Goal: Information Seeking & Learning: Learn about a topic

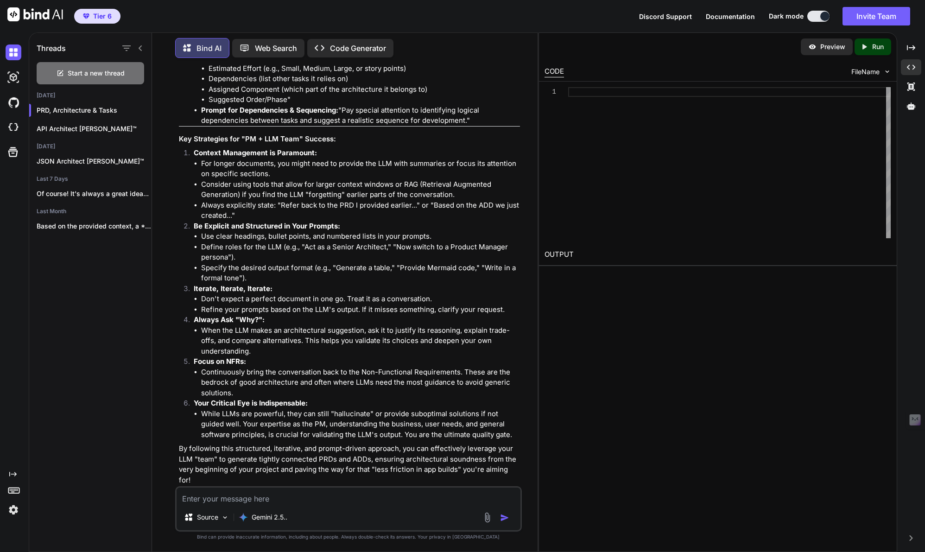
scroll to position [5956, 0]
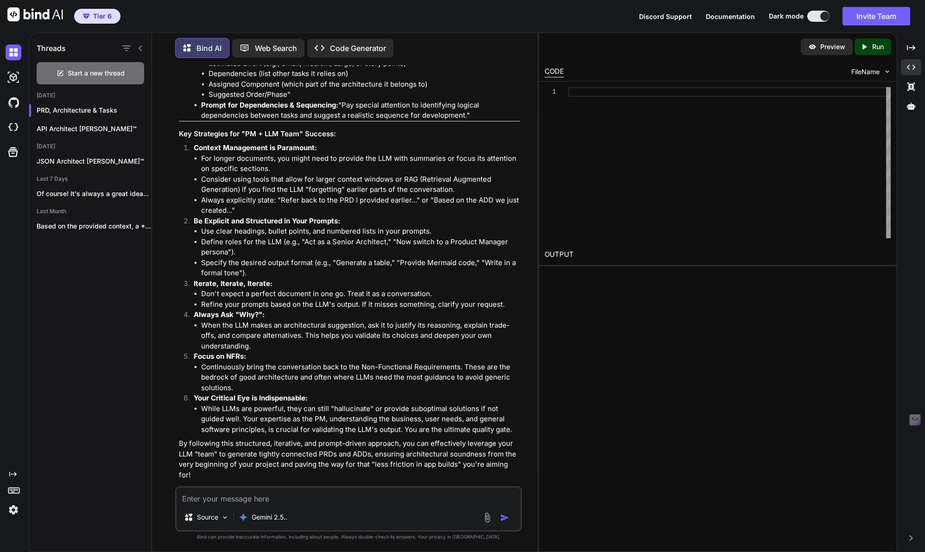
click at [209, 497] on textarea at bounding box center [349, 496] width 344 height 17
click at [430, 498] on textarea "Ok thank you! We've been using the following to guide the creation of our PRD's…" at bounding box center [349, 496] width 344 height 17
click at [497, 501] on textarea "Ok thank you! We've been using the following to guide the creation of PRD's in …" at bounding box center [349, 496] width 344 height 17
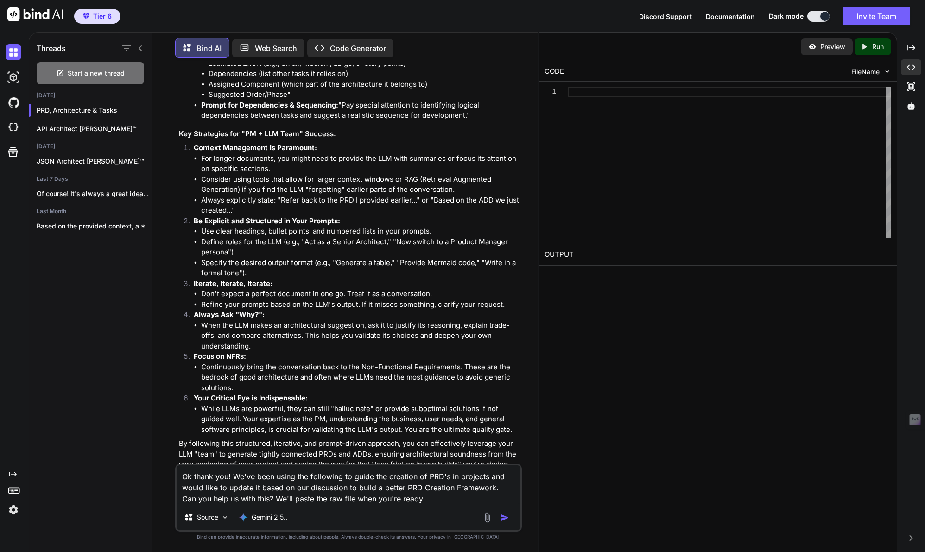
type textarea "Ok thank you! We've been using the following to guide the creation of PRD's in …"
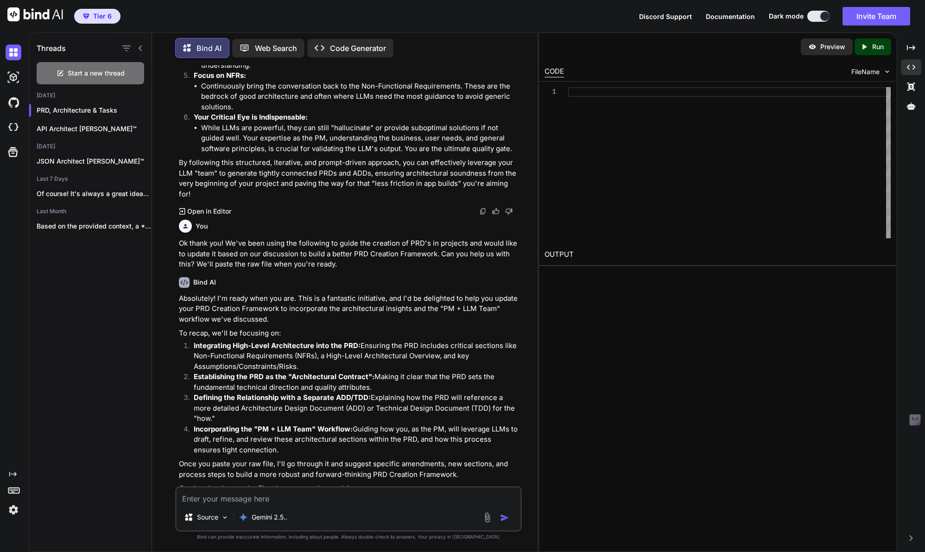
scroll to position [6251, 0]
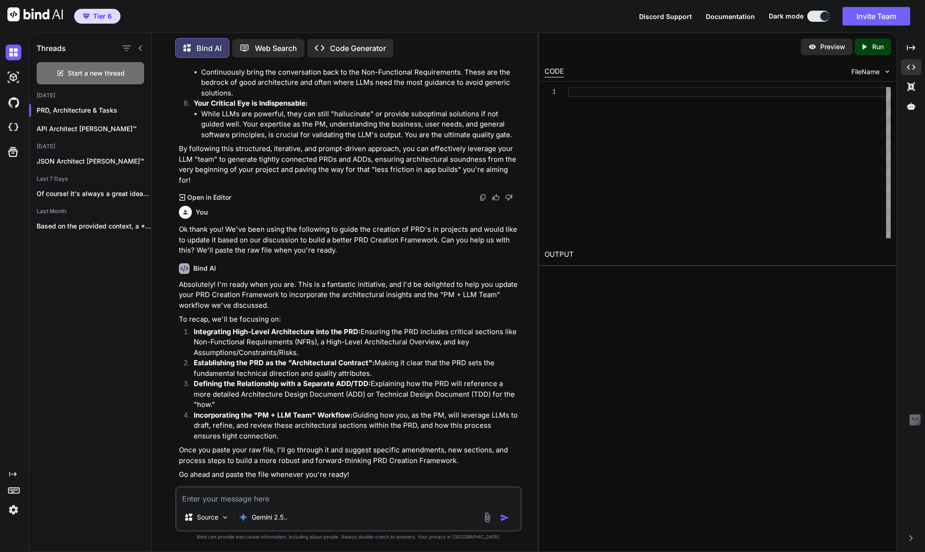
paste textarea "# Rule: Generating a Product Requirements Document (PRD) ## Goal To guide an AI…"
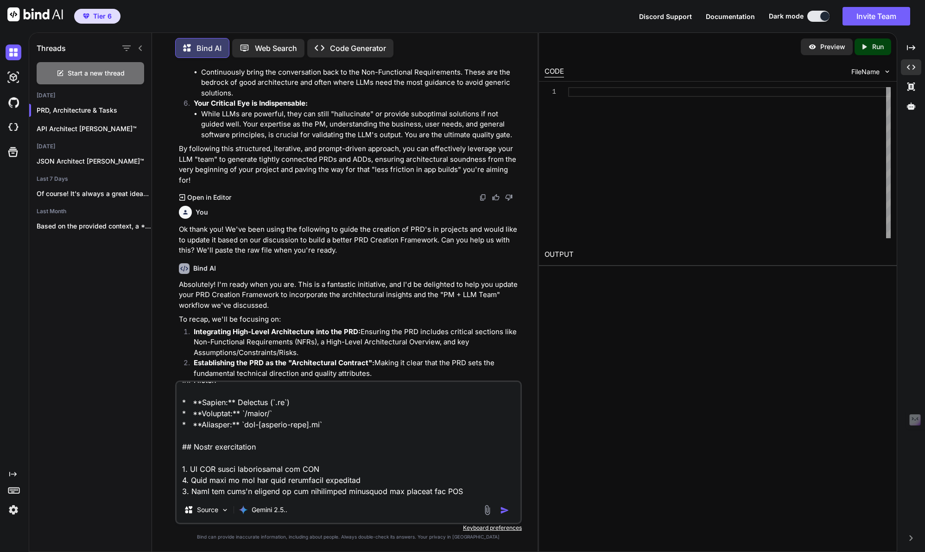
type textarea "# Rule: Generating a Product Requirements Document (PRD) ## Goal To guide an AI…"
click at [506, 511] on img "button" at bounding box center [504, 510] width 9 height 9
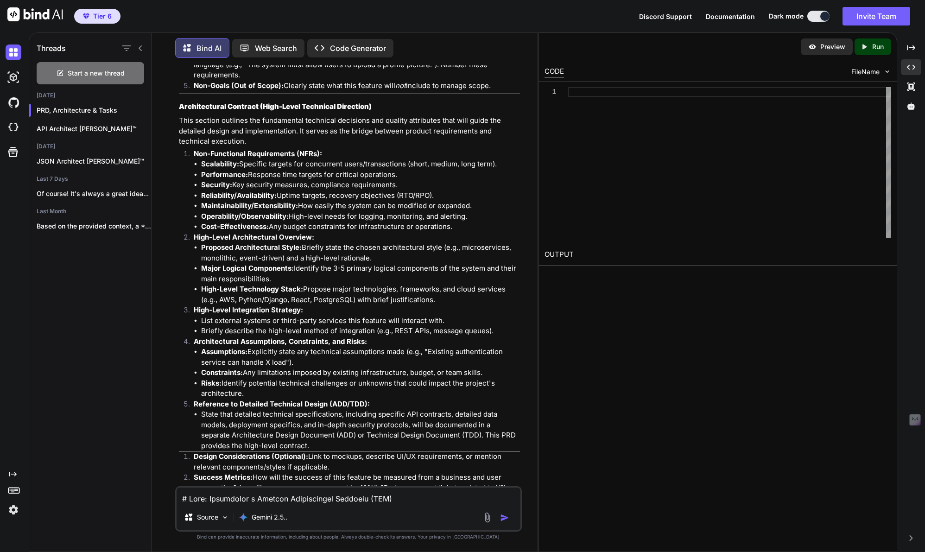
scroll to position [8099, 0]
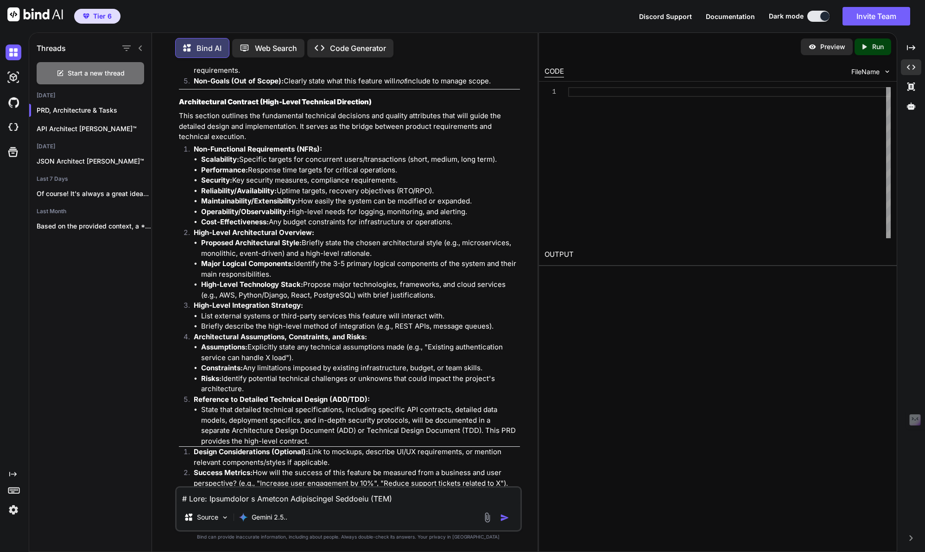
click at [259, 501] on textarea at bounding box center [349, 496] width 344 height 17
type textarea "A"
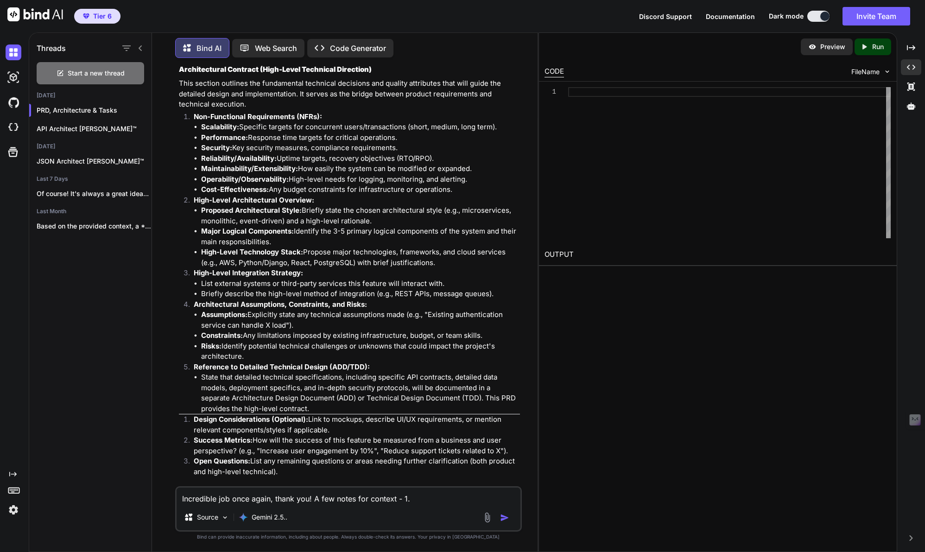
scroll to position [8123, 0]
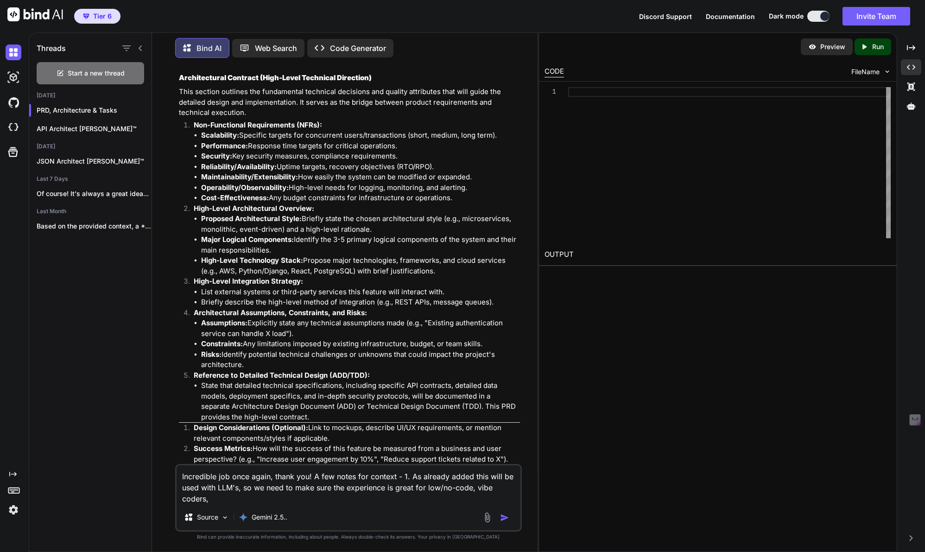
click at [492, 487] on textarea "Incredible job once again, thank you! A few notes for context - 1. As already a…" at bounding box center [349, 484] width 344 height 39
click at [199, 498] on textarea "Incredible job once again, thank you! A few notes for context - 1. As already a…" at bounding box center [349, 484] width 344 height 39
click at [207, 499] on textarea "Incredible job once again, thank you! A few notes for context - 1. As already a…" at bounding box center [349, 484] width 344 height 39
click at [255, 501] on textarea "Incredible job once again, thank you! A few notes for context - 1. As already a…" at bounding box center [349, 484] width 344 height 39
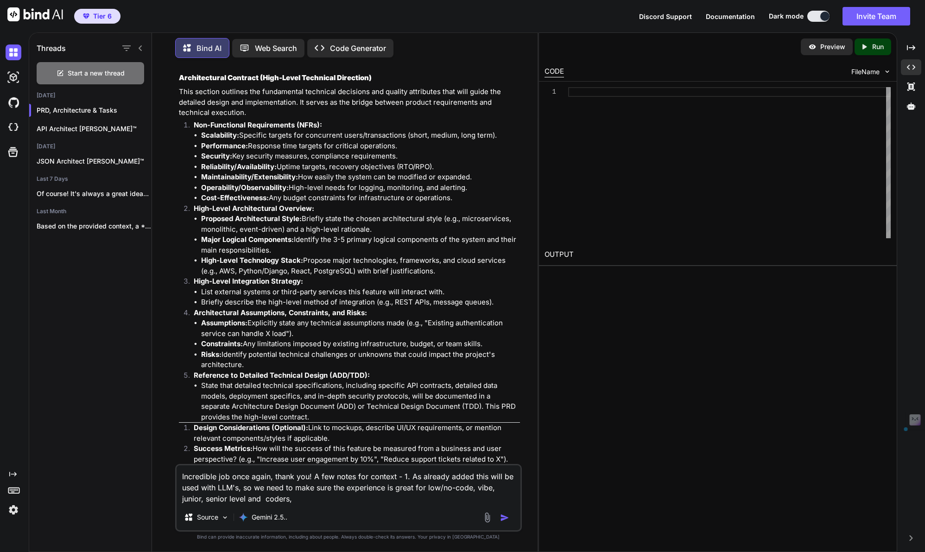
click at [255, 501] on textarea "Incredible job once again, thank you! A few notes for context - 1. As already a…" at bounding box center [349, 484] width 344 height 39
click at [206, 499] on textarea "Incredible job once again, thank you! A few notes for context - 1. As already a…" at bounding box center [349, 484] width 344 height 39
click at [293, 501] on textarea "Incredible job once again, thank you! A few notes for context - 1. As already a…" at bounding box center [349, 484] width 344 height 39
click at [221, 498] on textarea "Incredible job once again, thank you! A few notes for context - 1. As already a…" at bounding box center [349, 473] width 344 height 61
click at [303, 498] on textarea "Incredible job once again, thank you! A few notes for context - 1. As already a…" at bounding box center [349, 473] width 344 height 61
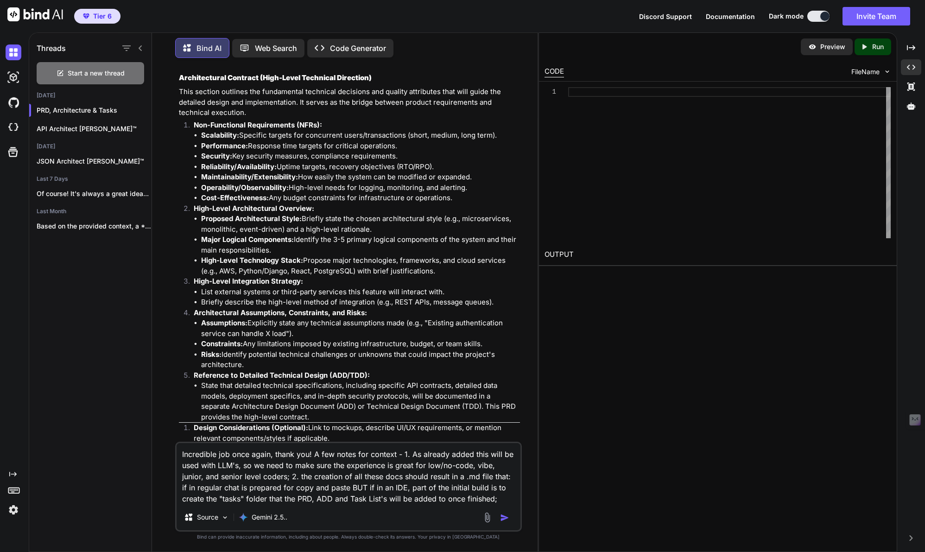
click at [494, 478] on textarea "Incredible job once again, thank you! A few notes for context - 1. As already a…" at bounding box center [349, 473] width 344 height 61
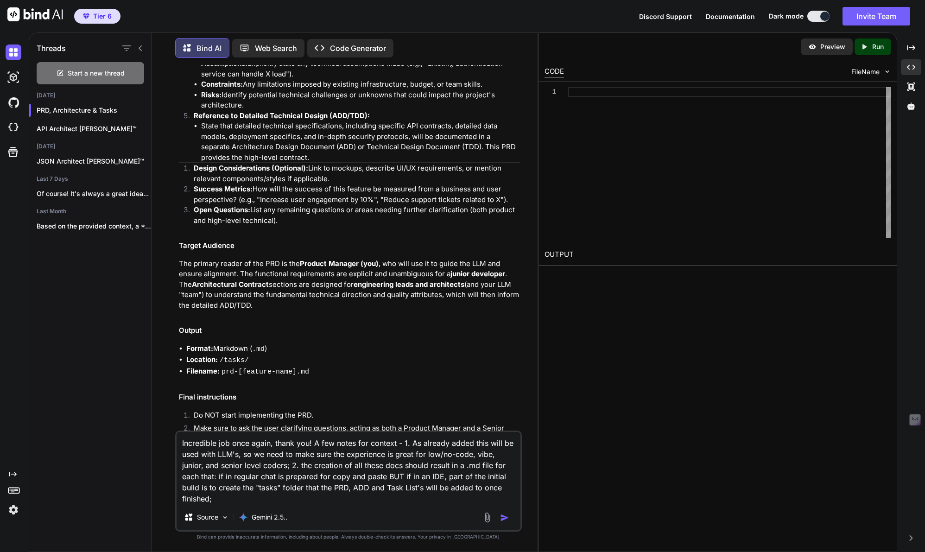
scroll to position [8386, 0]
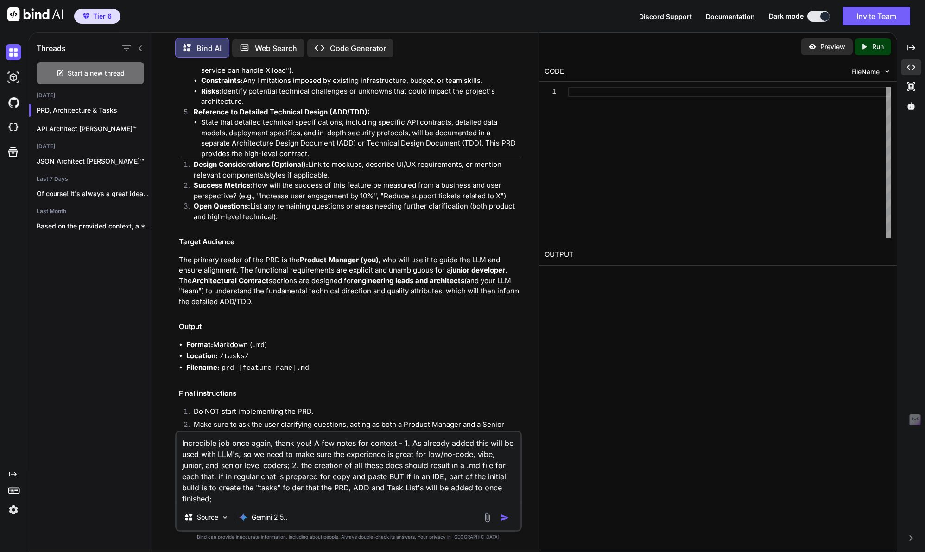
click at [306, 465] on textarea "Incredible job once again, thank you! A few notes for context - 1. As already a…" at bounding box center [349, 468] width 344 height 72
drag, startPoint x: 306, startPoint y: 465, endPoint x: 282, endPoint y: 496, distance: 38.0
click at [282, 496] on textarea "Incredible job once again, thank you! A few notes for context - 1. As already a…" at bounding box center [349, 468] width 344 height 72
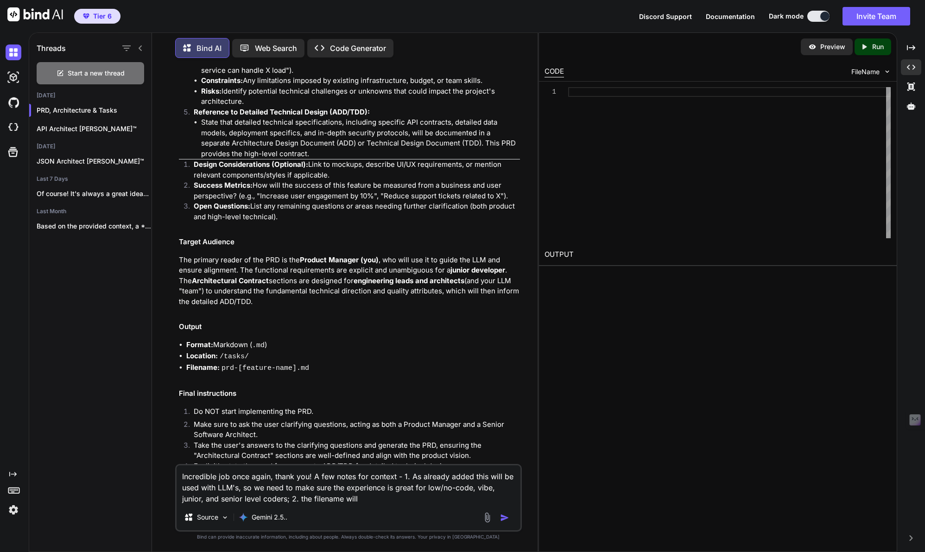
click at [306, 498] on textarea "Incredible job once again, thank you! A few notes for context - 1. As already a…" at bounding box center [349, 484] width 344 height 39
click at [349, 498] on textarea "Incredible job once again, thank you! A few notes for context - 1. As already a…" at bounding box center [349, 484] width 344 height 39
click at [409, 499] on textarea "Incredible job once again, thank you! A few notes for context - 1. As already a…" at bounding box center [349, 484] width 344 height 39
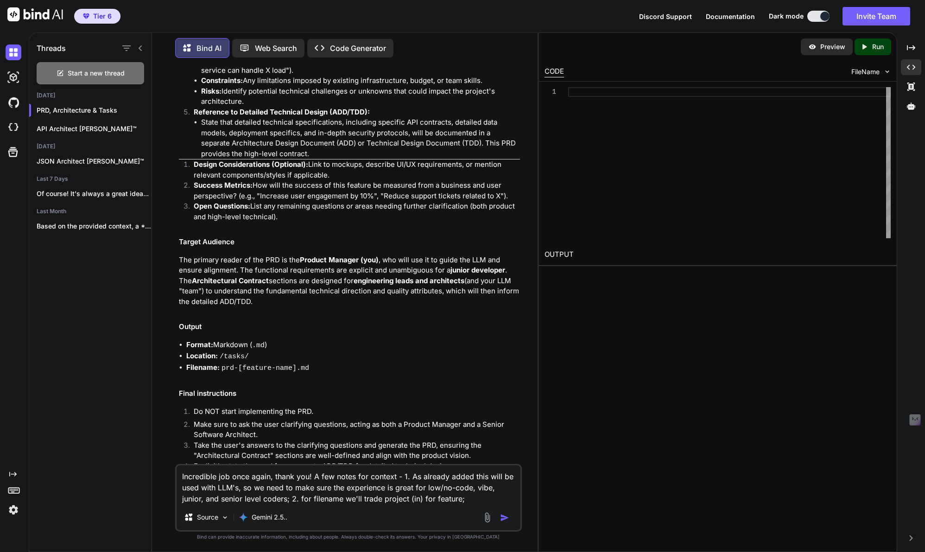
click at [458, 498] on textarea "Incredible job once again, thank you! A few notes for context - 1. As already a…" at bounding box center [349, 484] width 344 height 39
click at [501, 499] on textarea "Incredible job once again, thank you! A few notes for context - 1. As already a…" at bounding box center [349, 484] width 344 height 39
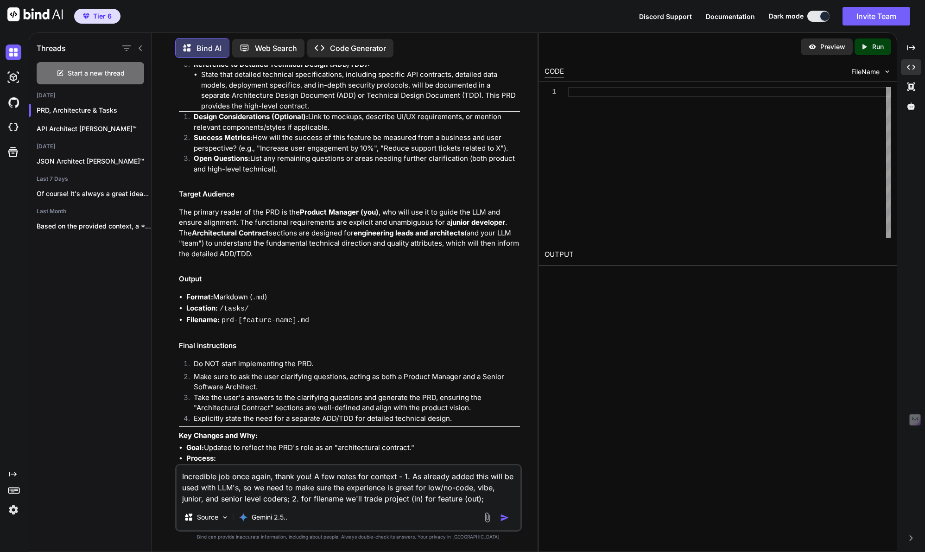
scroll to position [8434, 0]
click at [286, 499] on textarea "Incredible job once again, thank you! A few notes for context - 1. As already a…" at bounding box center [349, 484] width 344 height 39
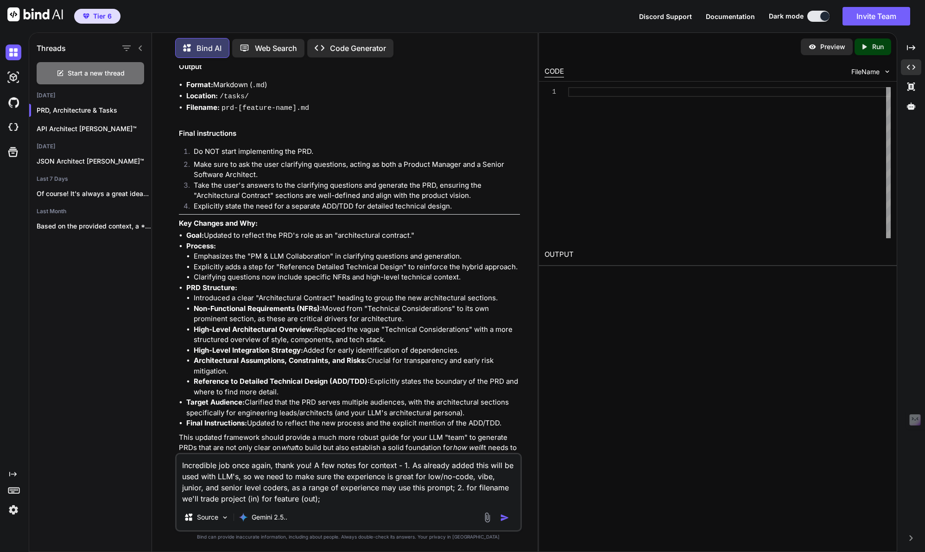
scroll to position [8658, 0]
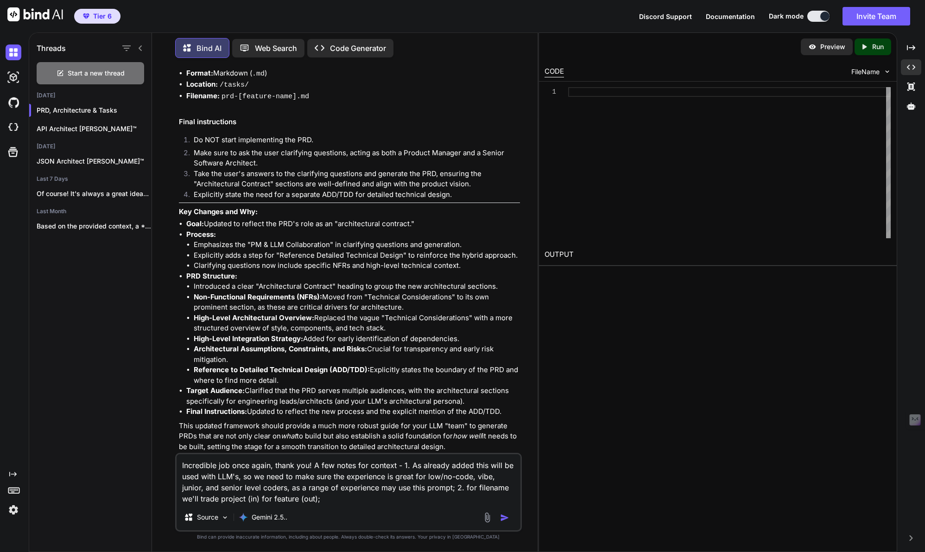
type textarea "Incredible job once again, thank you! A few notes for context - 1. As already a…"
click at [505, 520] on img "button" at bounding box center [504, 517] width 9 height 9
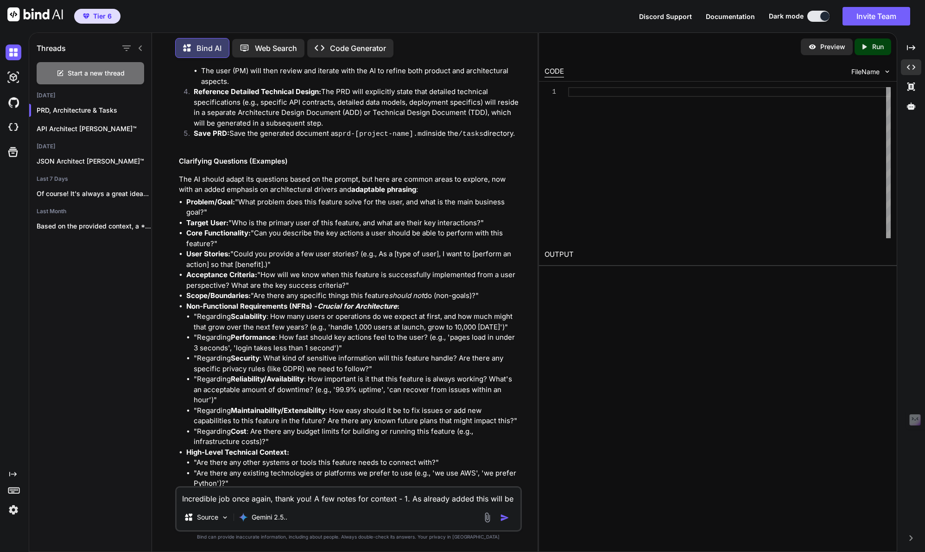
scroll to position [9601, 0]
click at [97, 71] on span "Start a new thread" at bounding box center [96, 73] width 57 height 9
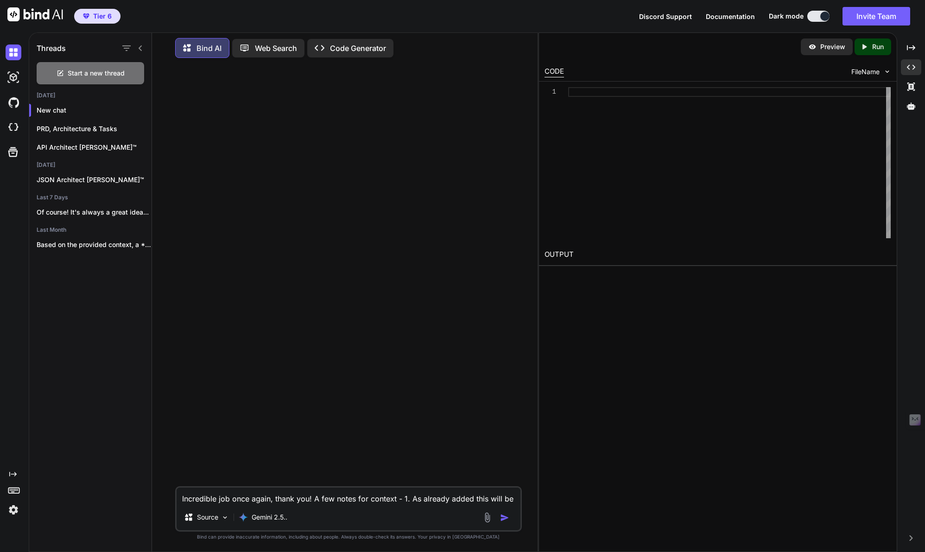
click at [251, 496] on textarea "Incredible job once again, thank you! A few notes for context - 1. As already a…" at bounding box center [349, 496] width 344 height 17
click at [201, 497] on textarea "We realy want to get an understanding of databases" at bounding box center [349, 496] width 344 height 17
click at [384, 502] on textarea "We really want to get an understanding of databases" at bounding box center [349, 496] width 344 height 17
click at [252, 503] on textarea "We really want to get an understanding of databases" at bounding box center [349, 496] width 344 height 17
drag, startPoint x: 252, startPoint y: 503, endPoint x: 259, endPoint y: 502, distance: 7.5
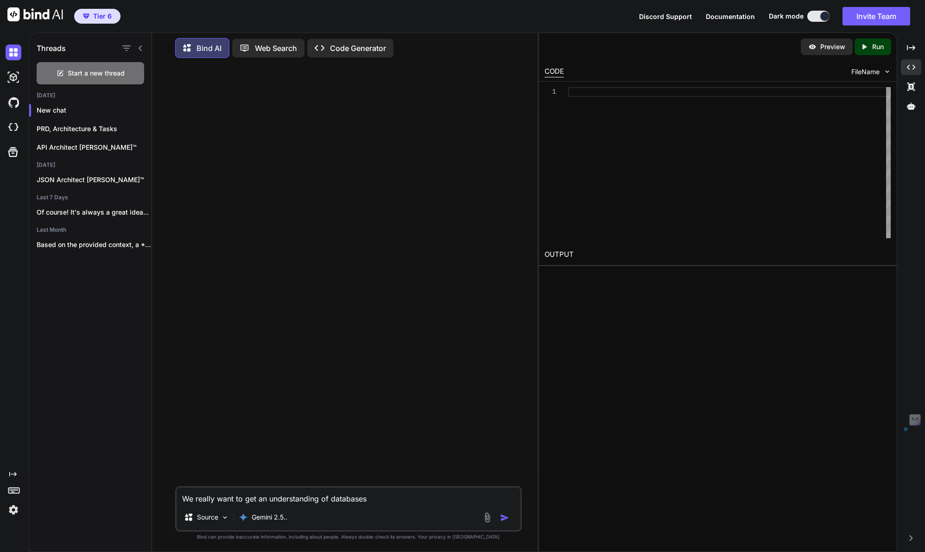
click at [259, 501] on textarea "We really want to get an understanding of databases" at bounding box center [349, 496] width 344 height 17
click at [408, 499] on textarea "We really want to have a better understanding of databases" at bounding box center [349, 496] width 344 height 17
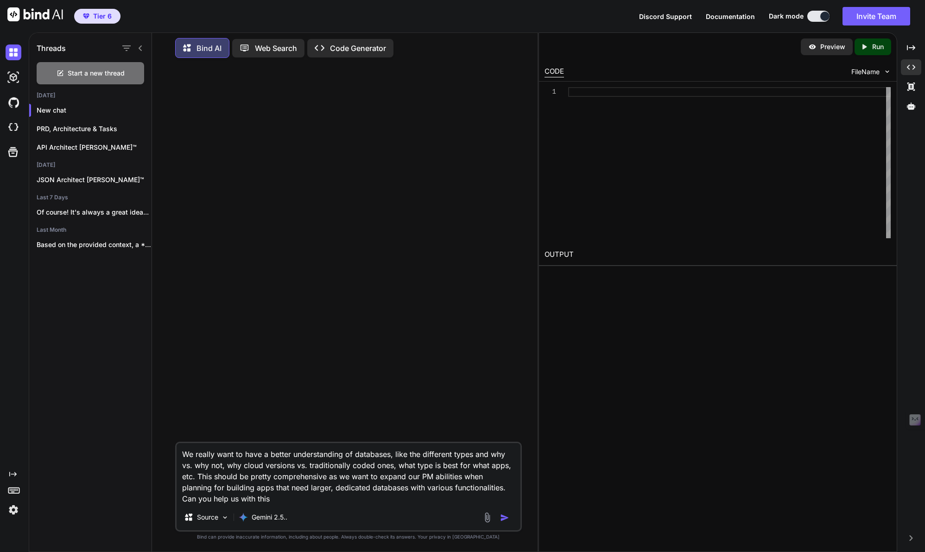
type textarea "We really want to have a better understanding of databases, like the different …"
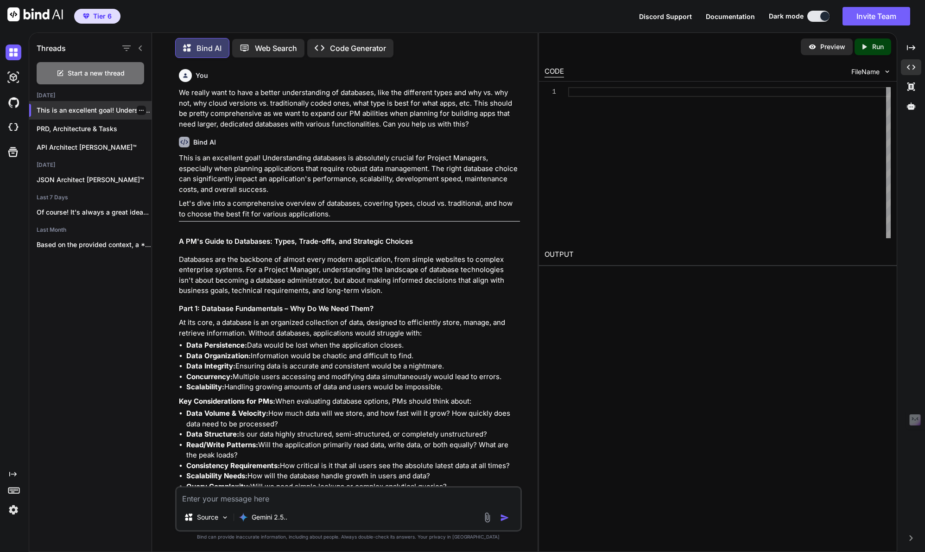
click at [139, 108] on icon "button" at bounding box center [142, 111] width 6 height 6
click at [182, 126] on span "Rename and Save" at bounding box center [180, 126] width 55 height 9
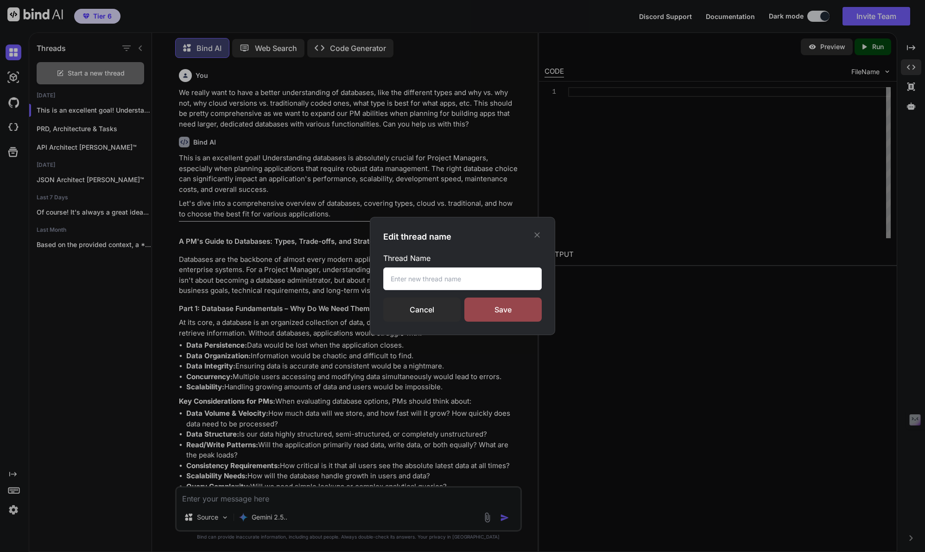
click at [402, 278] on input "text" at bounding box center [462, 278] width 159 height 23
click at [460, 279] on input "Databases: A Beginners Guide" at bounding box center [462, 278] width 159 height 23
type input "Databases: A Beginner's Guide"
click at [509, 312] on div "Save" at bounding box center [503, 310] width 77 height 24
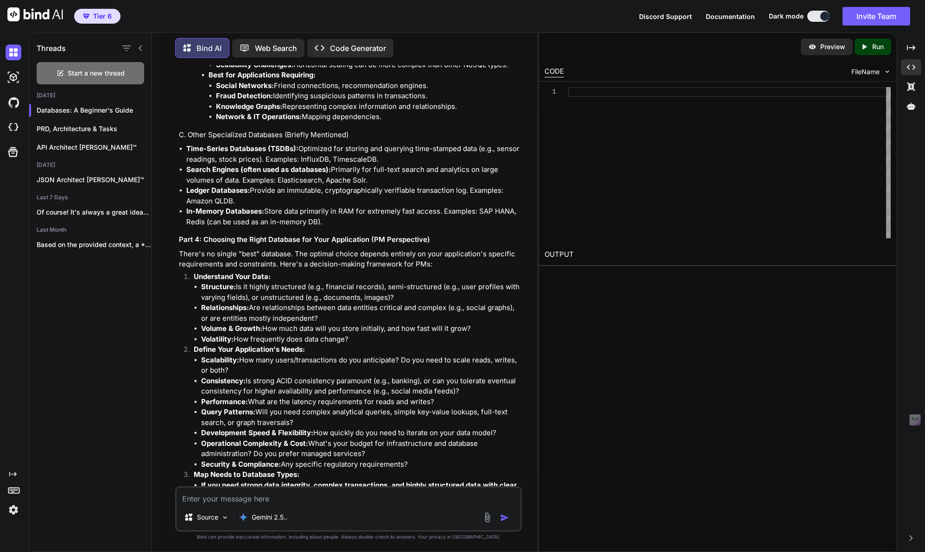
scroll to position [2112, 0]
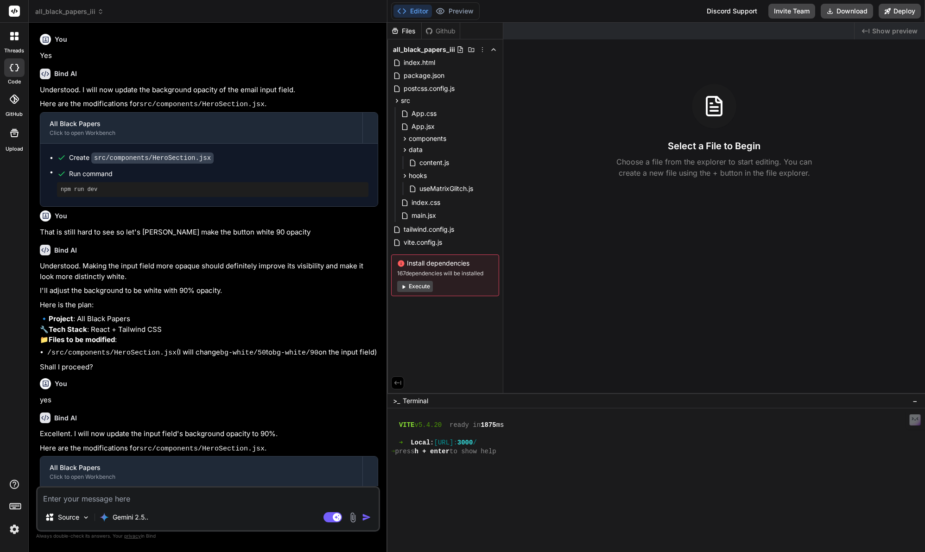
scroll to position [176, 0]
